Goal: Find specific page/section: Find specific page/section

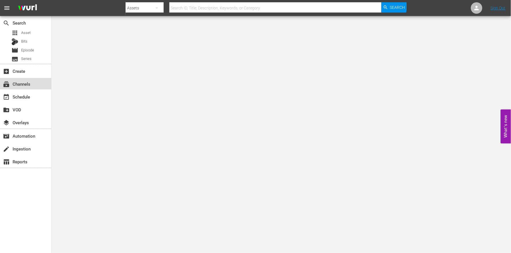
click at [25, 84] on div "subscriptions Channels" at bounding box center [16, 83] width 32 height 5
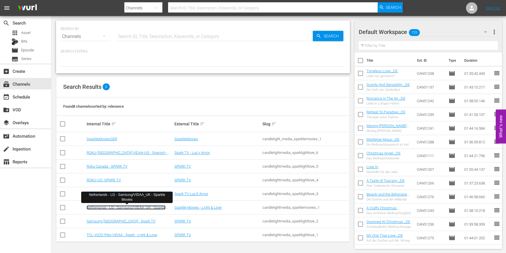
click at [129, 208] on link "Netherlands - LG - Samsung/VIDAA_UK - Sparkle Movies" at bounding box center [126, 210] width 79 height 9
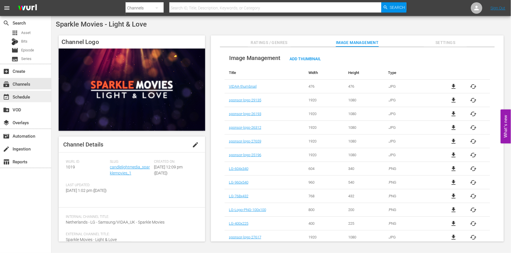
click at [23, 98] on div "event_available Schedule" at bounding box center [16, 96] width 32 height 5
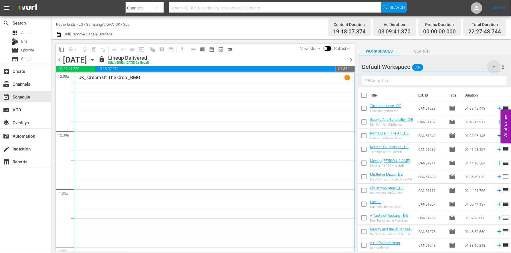
click at [491, 65] on icon "button" at bounding box center [493, 66] width 7 height 7
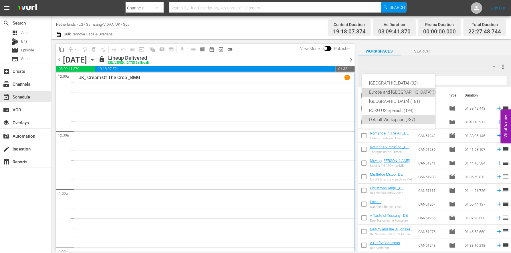
drag, startPoint x: 390, startPoint y: 91, endPoint x: 395, endPoint y: 86, distance: 6.5
click at [390, 91] on div "Europe and [GEOGRAPHIC_DATA] (196)" at bounding box center [405, 92] width 73 height 9
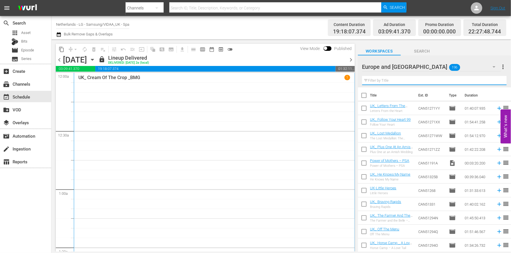
click at [396, 81] on input "text" at bounding box center [434, 80] width 144 height 9
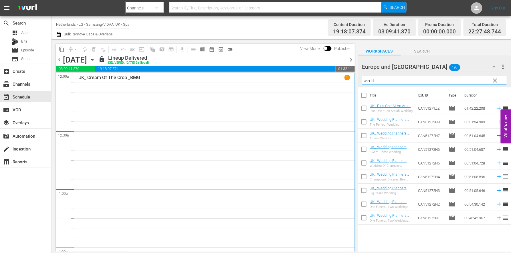
type input "wedd"
click at [456, 59] on div "[GEOGRAPHIC_DATA] and [GEOGRAPHIC_DATA] 196" at bounding box center [431, 67] width 139 height 16
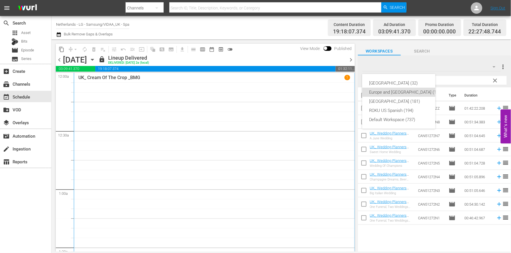
drag, startPoint x: 446, startPoint y: 41, endPoint x: 449, endPoint y: 43, distance: 3.8
click at [446, 41] on div "[GEOGRAPHIC_DATA] (32) [GEOGRAPHIC_DATA] and [GEOGRAPHIC_DATA] (196) [GEOGRAPHI…" at bounding box center [255, 126] width 511 height 253
